Goal: Task Accomplishment & Management: Use online tool/utility

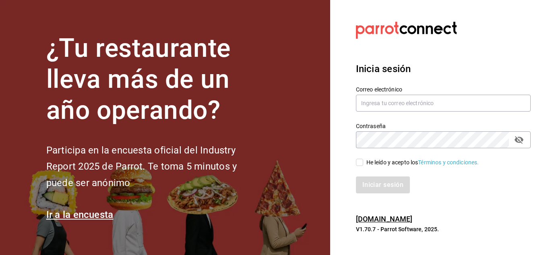
click at [370, 162] on div "He leído y acepto los Términos y condiciones." at bounding box center [422, 162] width 113 height 8
click at [363, 162] on input "He leído y acepto los Términos y condiciones." at bounding box center [359, 162] width 7 height 7
checkbox input "true"
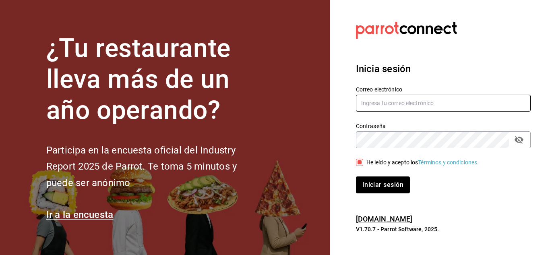
click at [435, 101] on input "text" at bounding box center [443, 103] width 175 height 17
paste input "[EMAIL_ADDRESS][DOMAIN_NAME]"
type input "[EMAIL_ADDRESS][DOMAIN_NAME]"
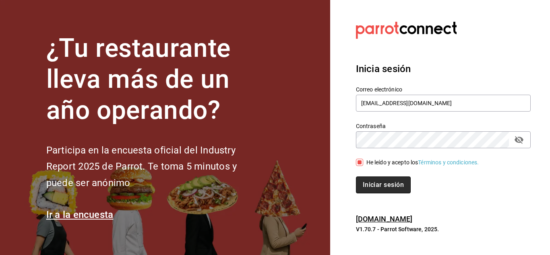
click at [362, 188] on button "Iniciar sesión" at bounding box center [383, 184] width 55 height 17
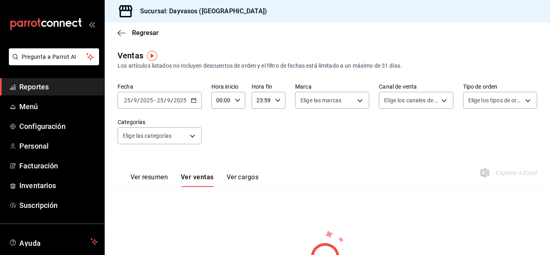
click at [48, 85] on span "Reportes" at bounding box center [58, 86] width 78 height 11
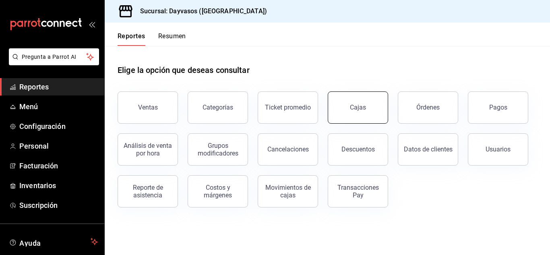
click at [0, 78] on link "Reportes" at bounding box center [52, 86] width 104 height 17
click at [42, 188] on span "Inventarios" at bounding box center [58, 185] width 78 height 11
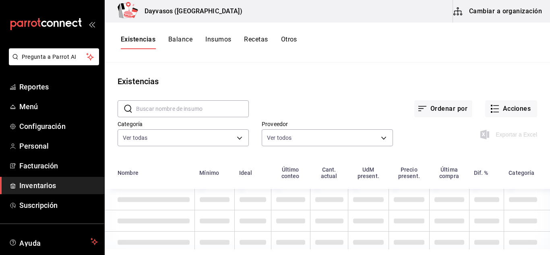
click at [286, 42] on button "Otros" at bounding box center [289, 42] width 16 height 14
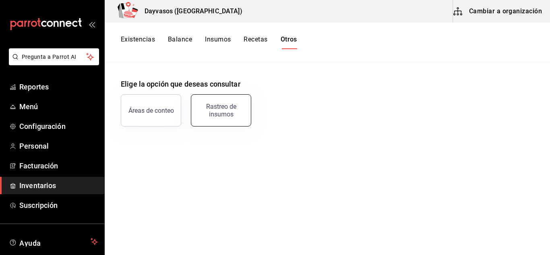
click at [201, 124] on button "Rastreo de insumos" at bounding box center [221, 110] width 60 height 32
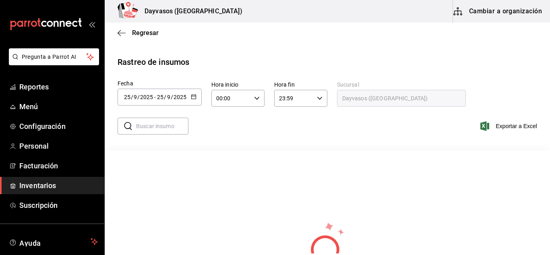
click at [188, 93] on div "2025-09-25 25 / 9 / 2025 - 2025-09-25 25 / 9 / 2025" at bounding box center [159, 97] width 84 height 17
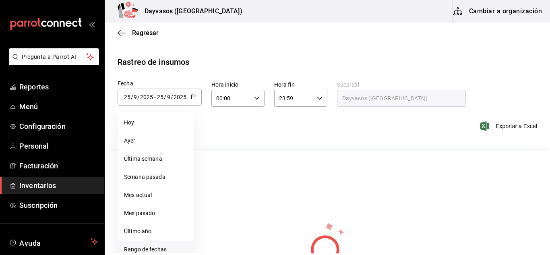
click at [148, 245] on li "Rango de fechas" at bounding box center [155, 249] width 76 height 18
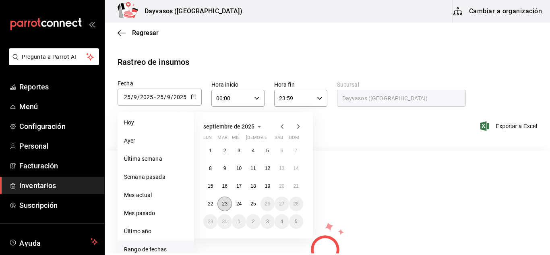
click at [224, 206] on abbr "23" at bounding box center [224, 204] width 5 height 6
type input "2025-09-23"
type input "23"
type input "2025-09-23"
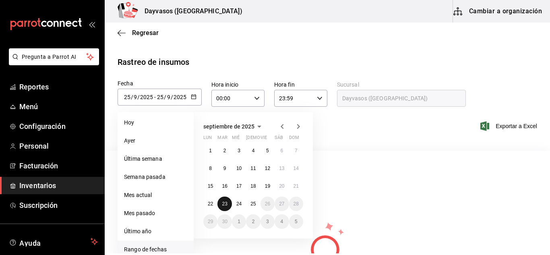
type input "23"
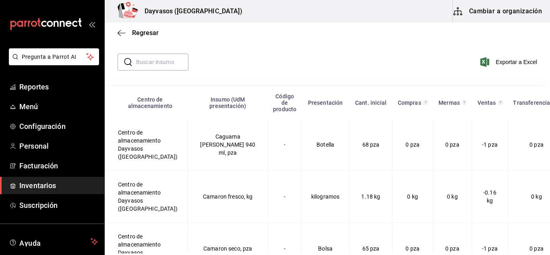
scroll to position [45, 0]
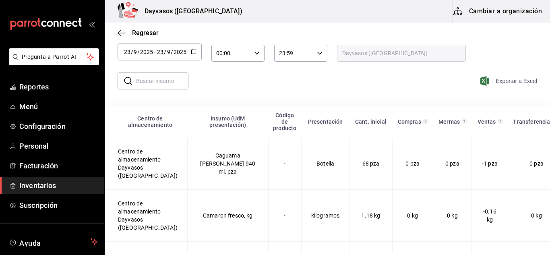
click at [508, 80] on span "Exportar a Excel" at bounding box center [509, 81] width 55 height 10
click at [192, 54] on button "button" at bounding box center [194, 52] width 6 height 7
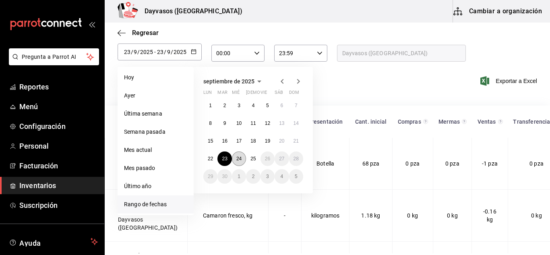
click at [235, 160] on button "24" at bounding box center [239, 158] width 14 height 14
type input "2025-09-24"
type input "24"
type input "2025-09-24"
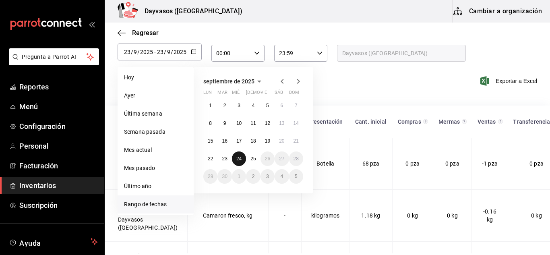
type input "24"
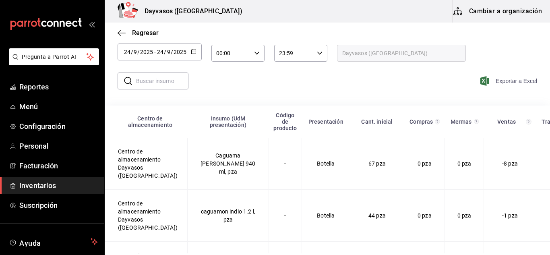
click at [497, 80] on span "Exportar a Excel" at bounding box center [509, 81] width 55 height 10
